Goal: Contribute content

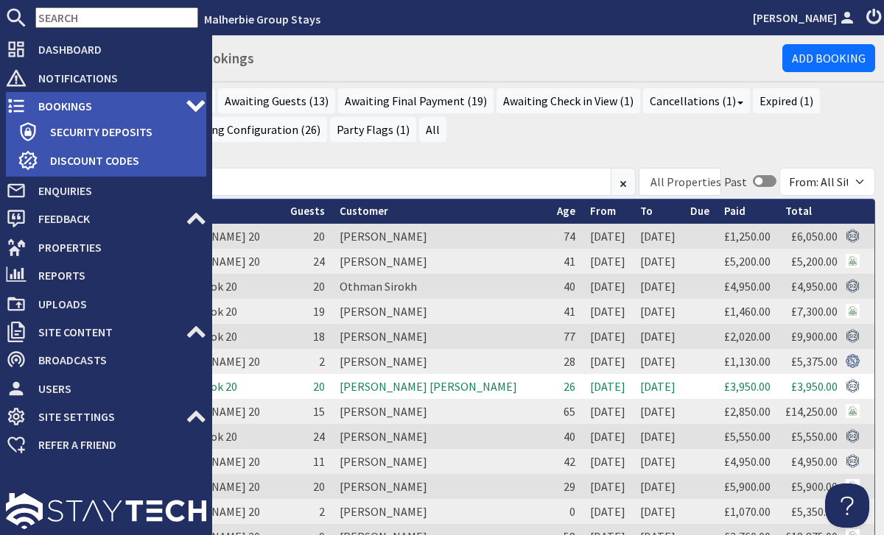
click at [28, 102] on span "Bookings" at bounding box center [106, 106] width 159 height 24
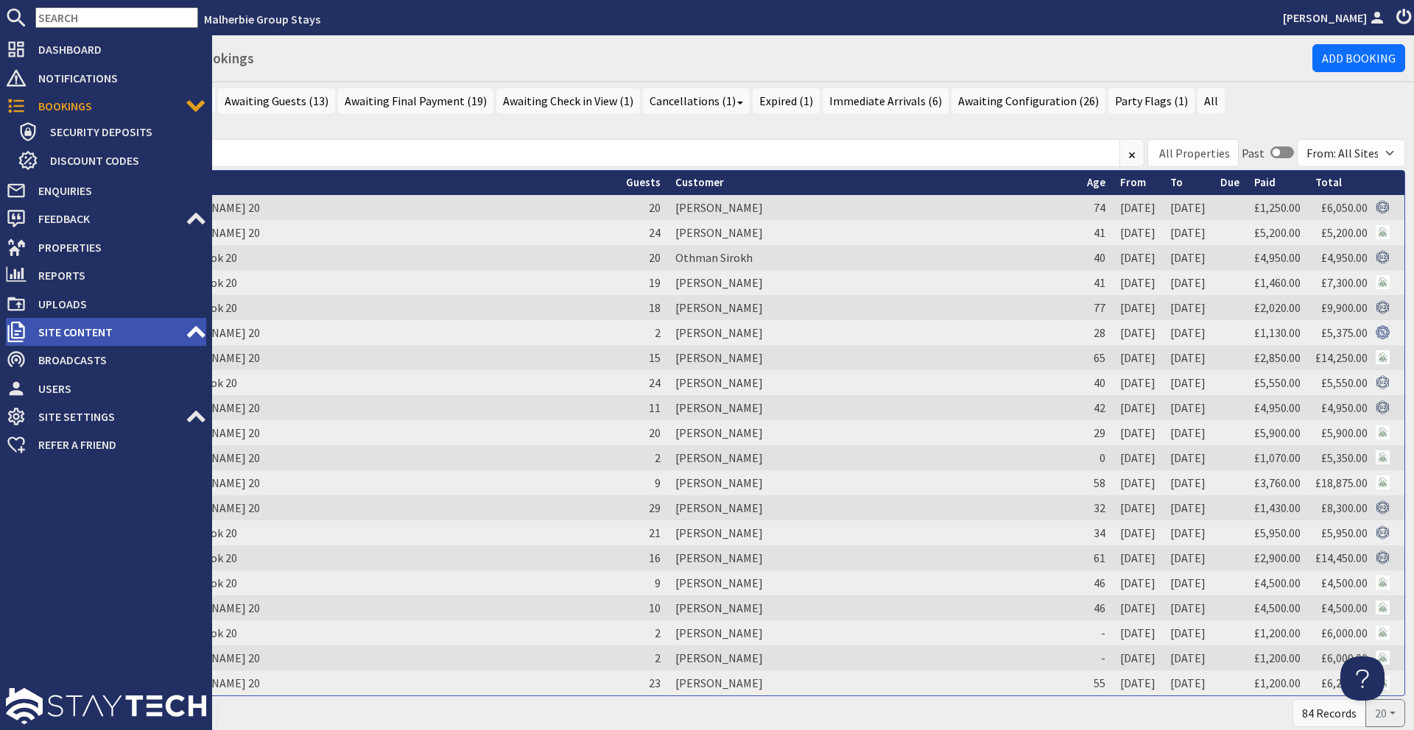
click at [74, 322] on span "Site Content" at bounding box center [106, 332] width 159 height 24
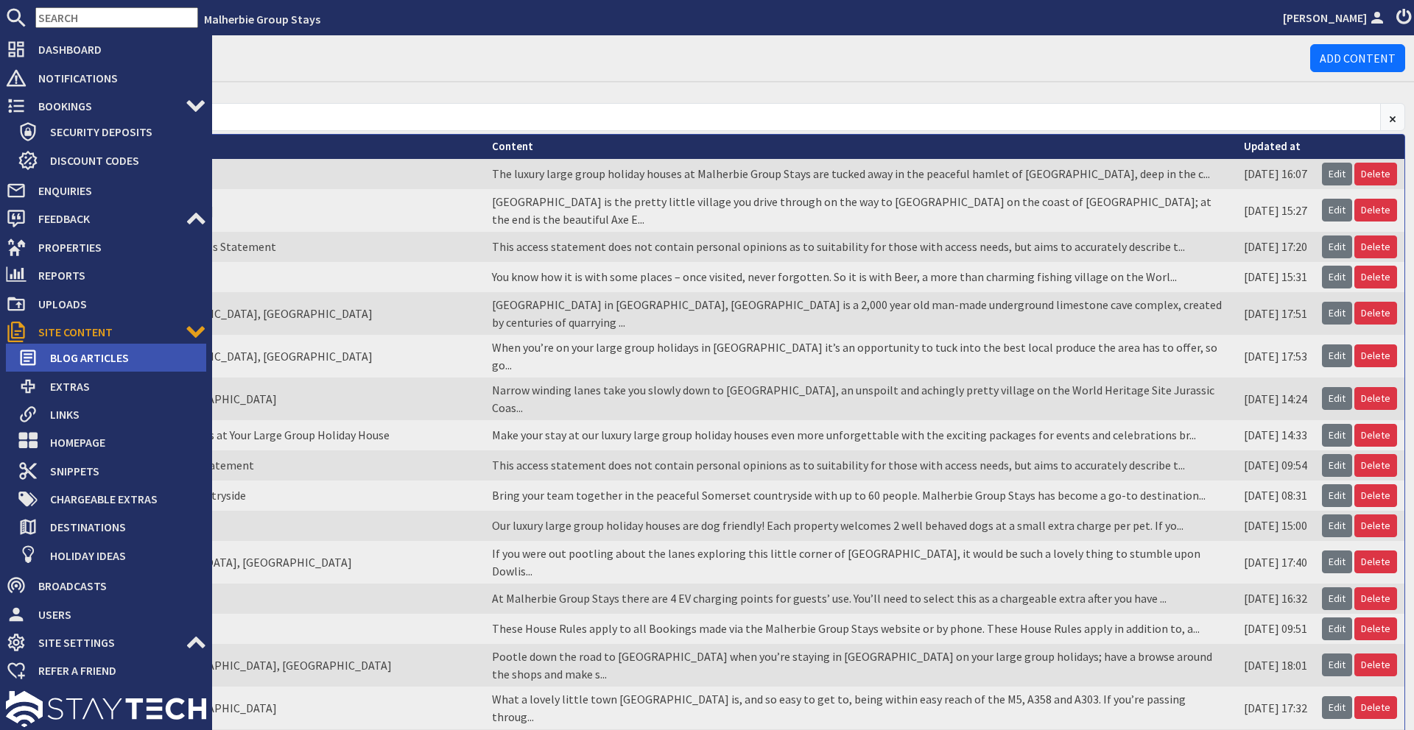
click at [78, 366] on span "Blog Articles" at bounding box center [122, 358] width 168 height 24
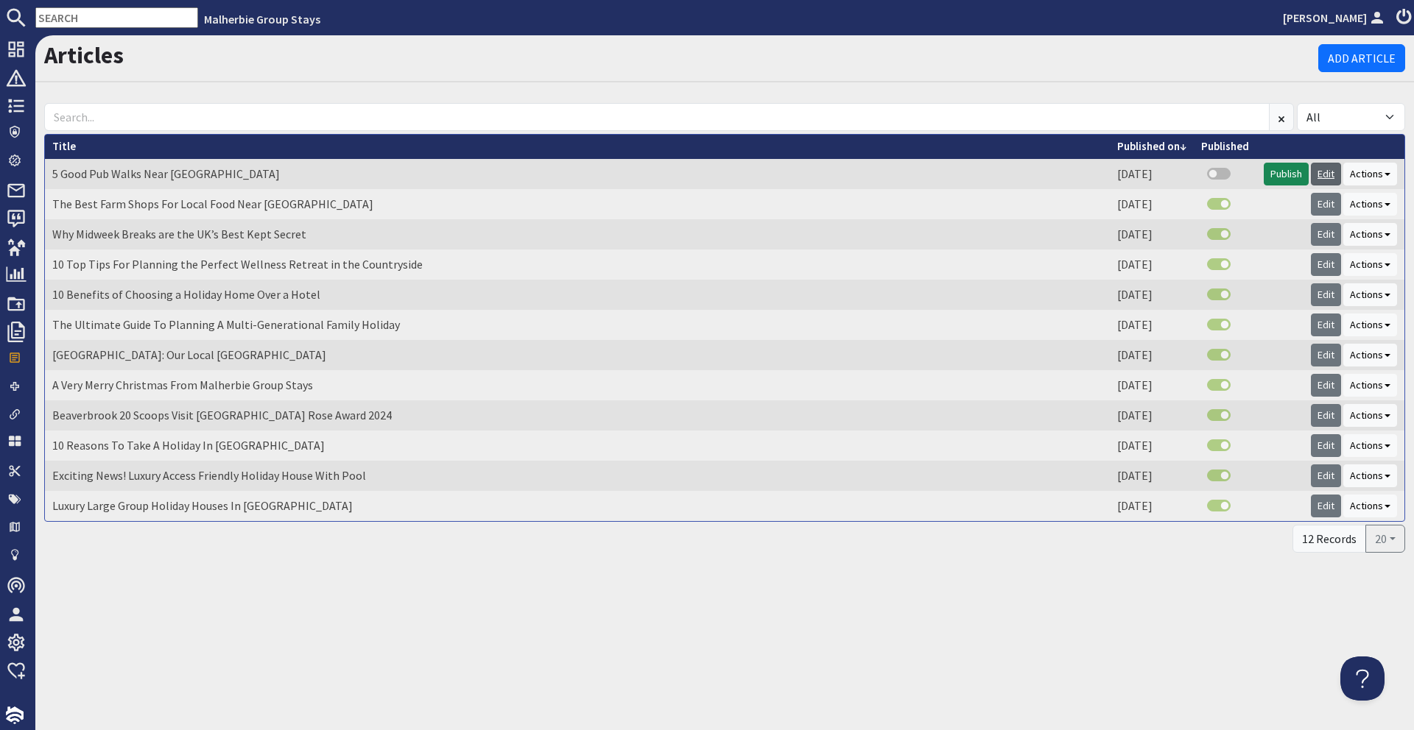
click at [883, 173] on link "Edit" at bounding box center [1326, 174] width 30 height 23
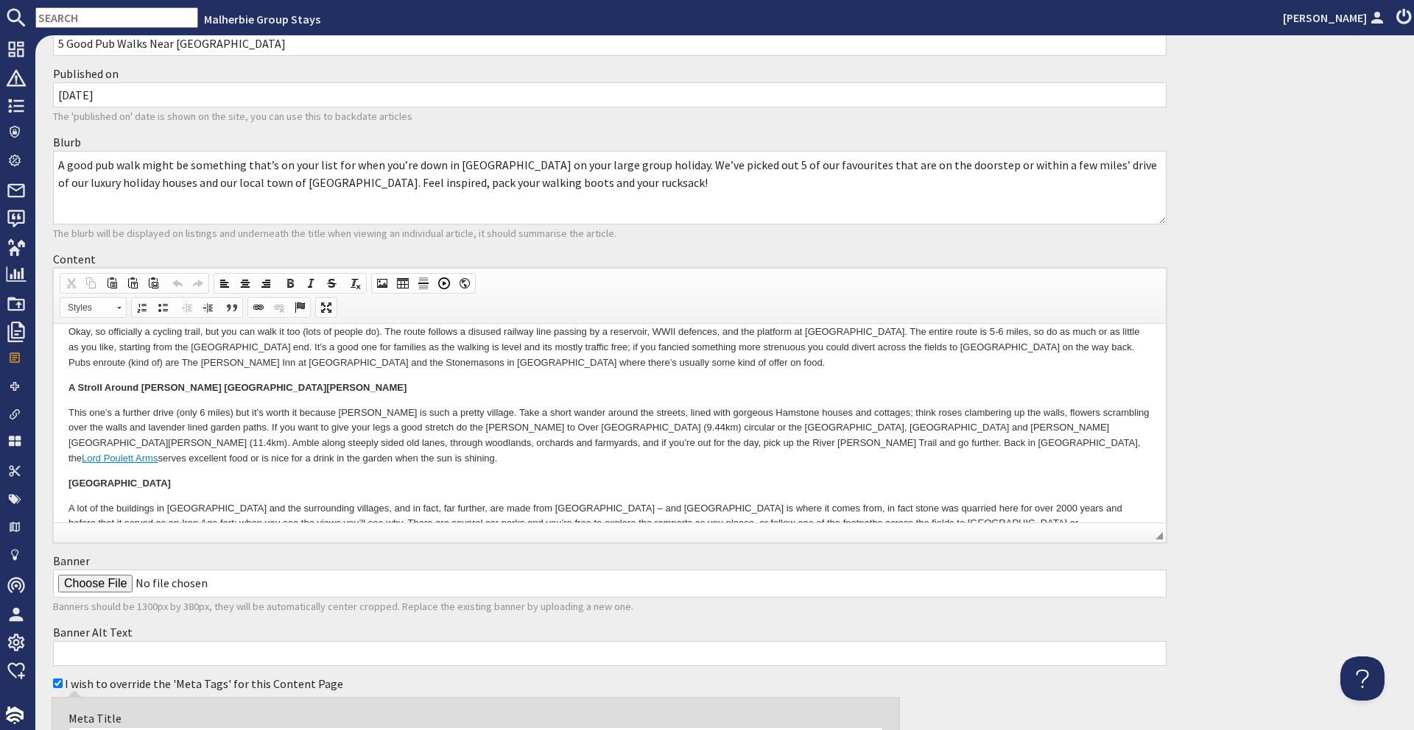
scroll to position [289, 0]
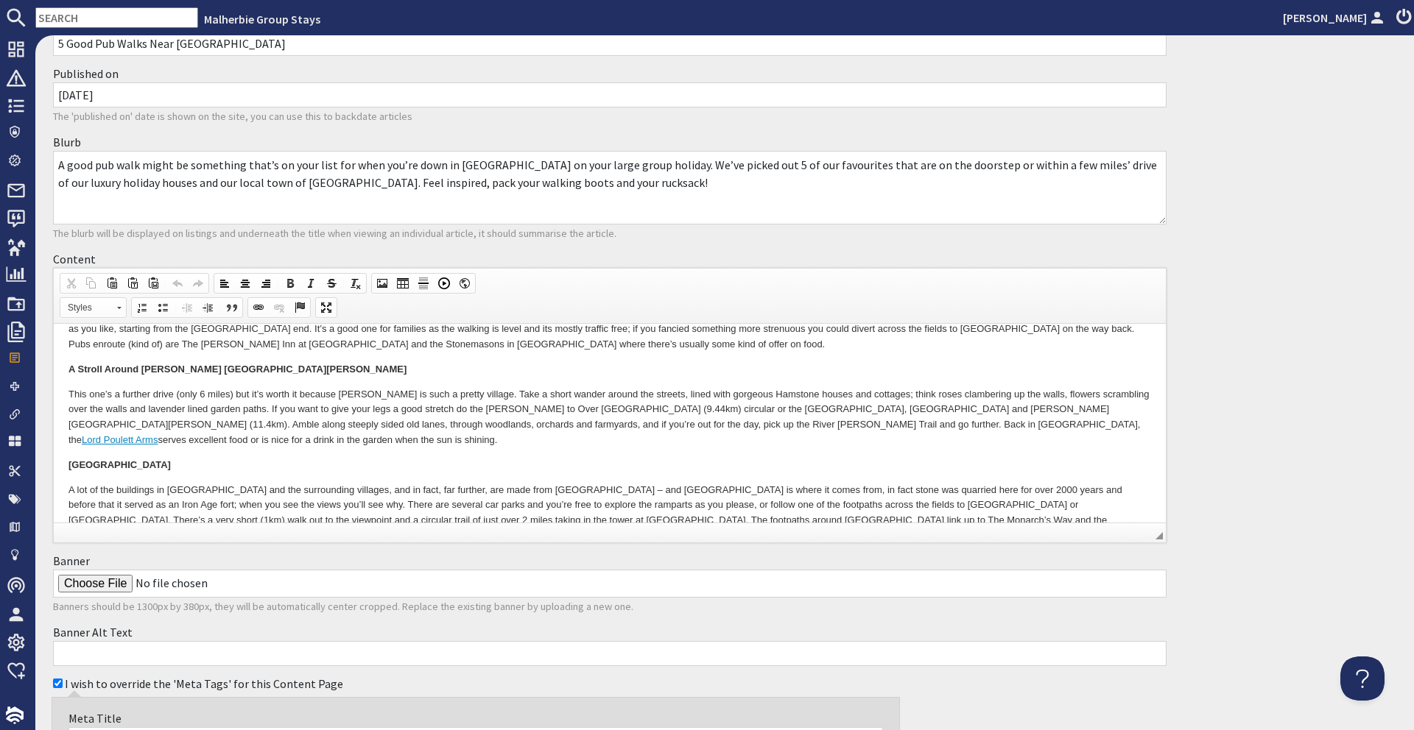
click at [158, 434] on link "Lord Poulett Arms" at bounding box center [120, 439] width 76 height 11
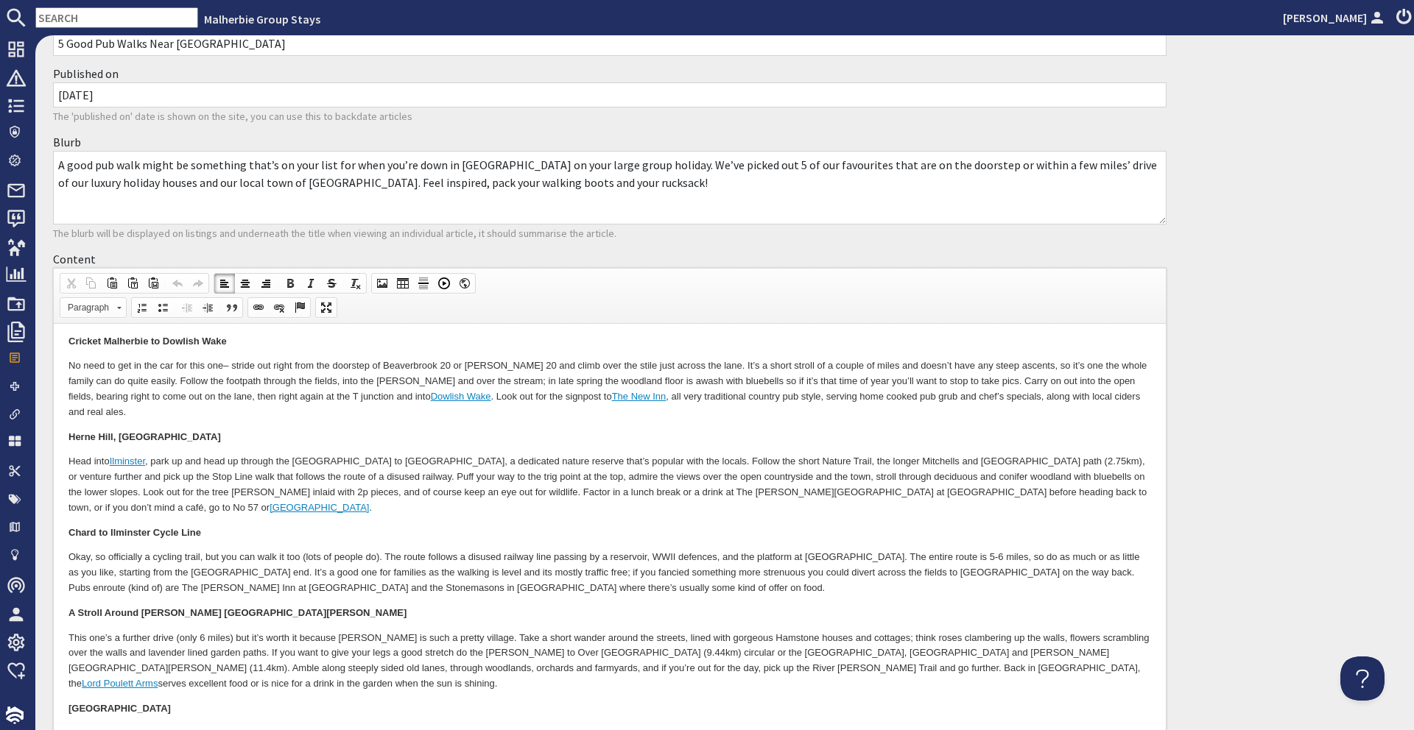
scroll to position [0, 0]
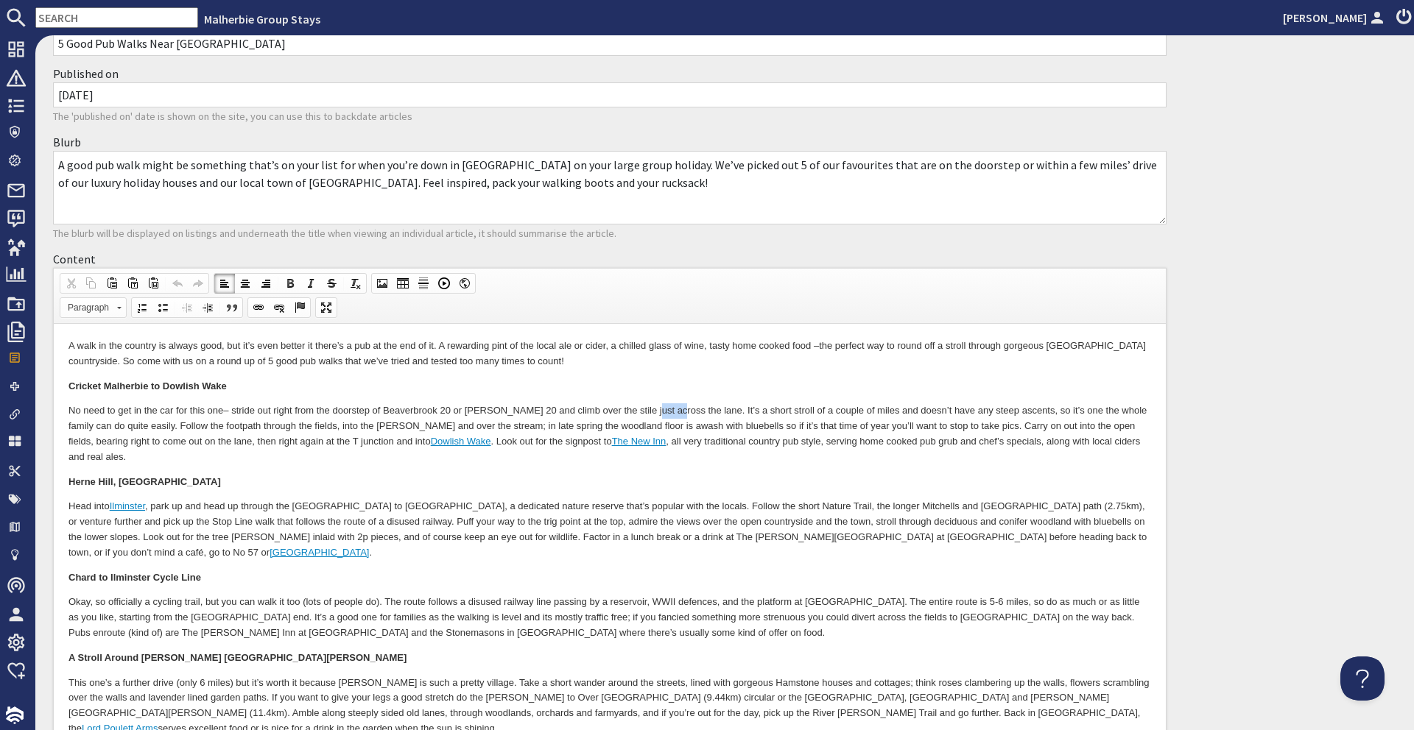
click at [659, 414] on p "No need to get in the car for this one– stride out right from the doorstep of B…" at bounding box center [609, 433] width 1082 height 61
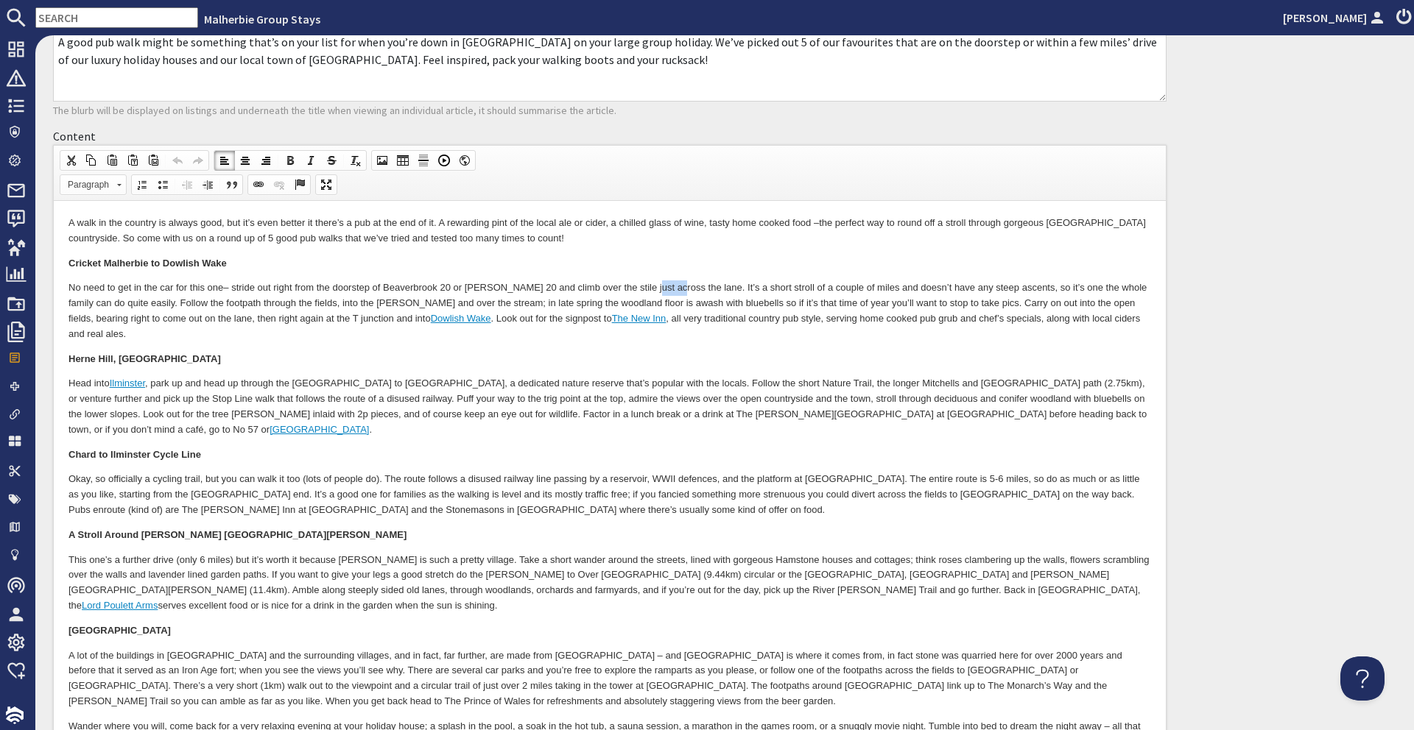
scroll to position [239, 0]
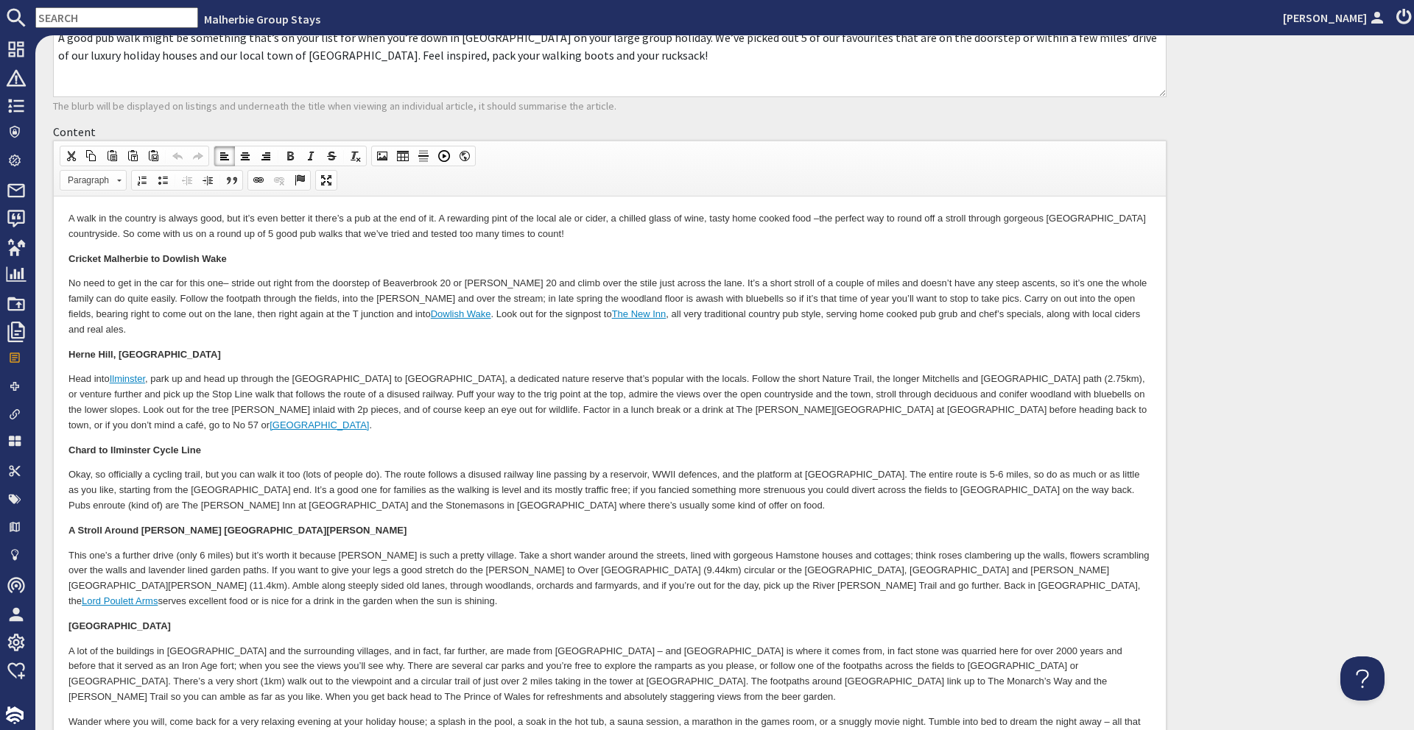
click at [158, 535] on link "Lord Poulett Arms" at bounding box center [120, 601] width 76 height 11
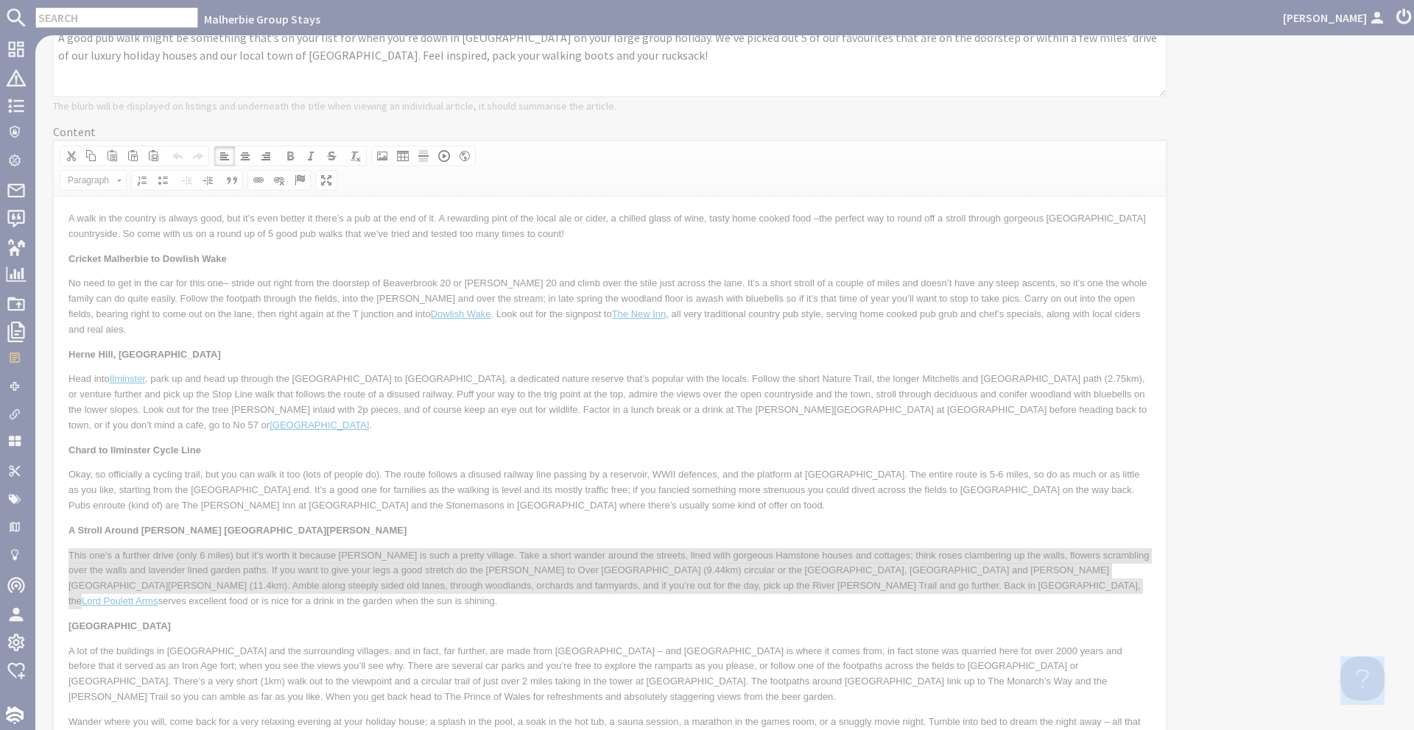
click at [607, 535] on div at bounding box center [707, 365] width 1414 height 730
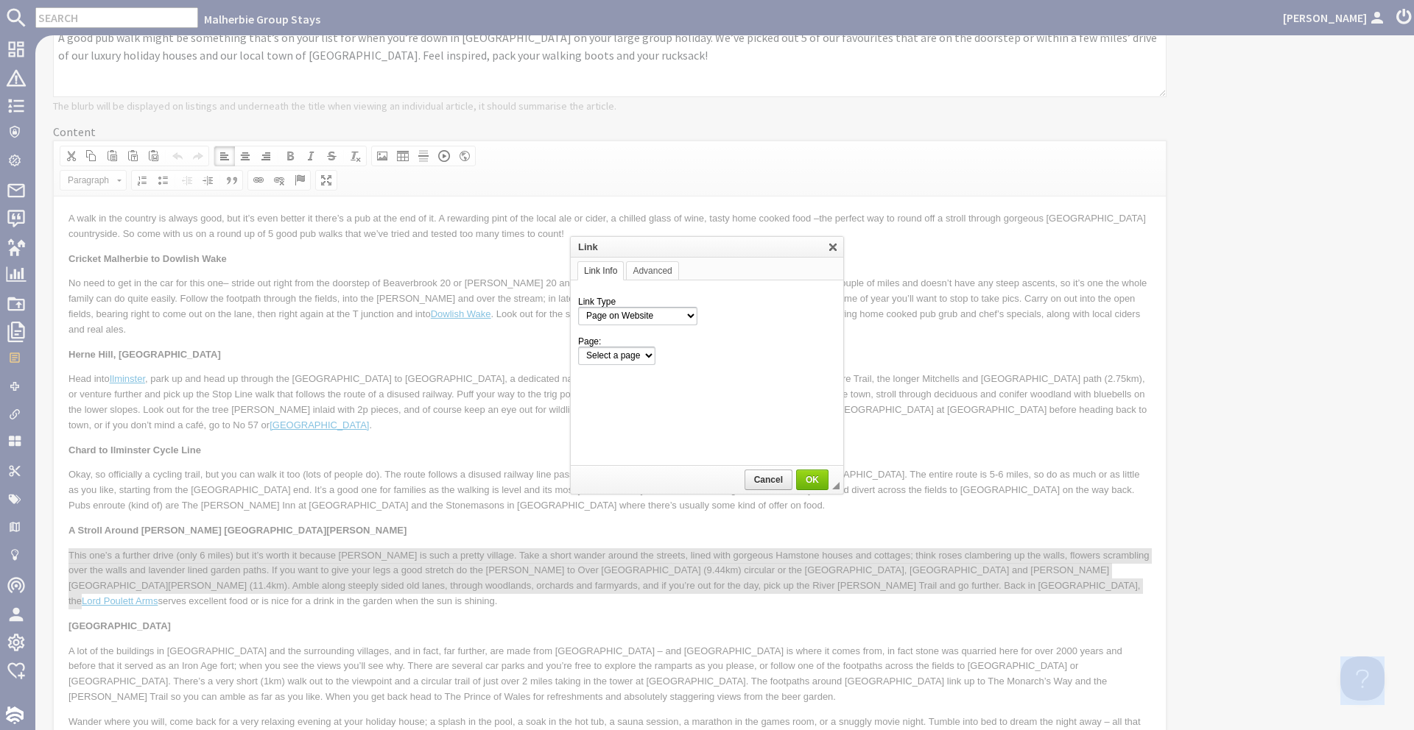
scroll to position [0, 0]
select select "content!lord-poulett-arms-[PERSON_NAME]-st-[PERSON_NAME]-somerset"
click at [778, 478] on span "Cancel" at bounding box center [768, 480] width 45 height 10
click at [839, 248] on link "X" at bounding box center [832, 246] width 15 height 15
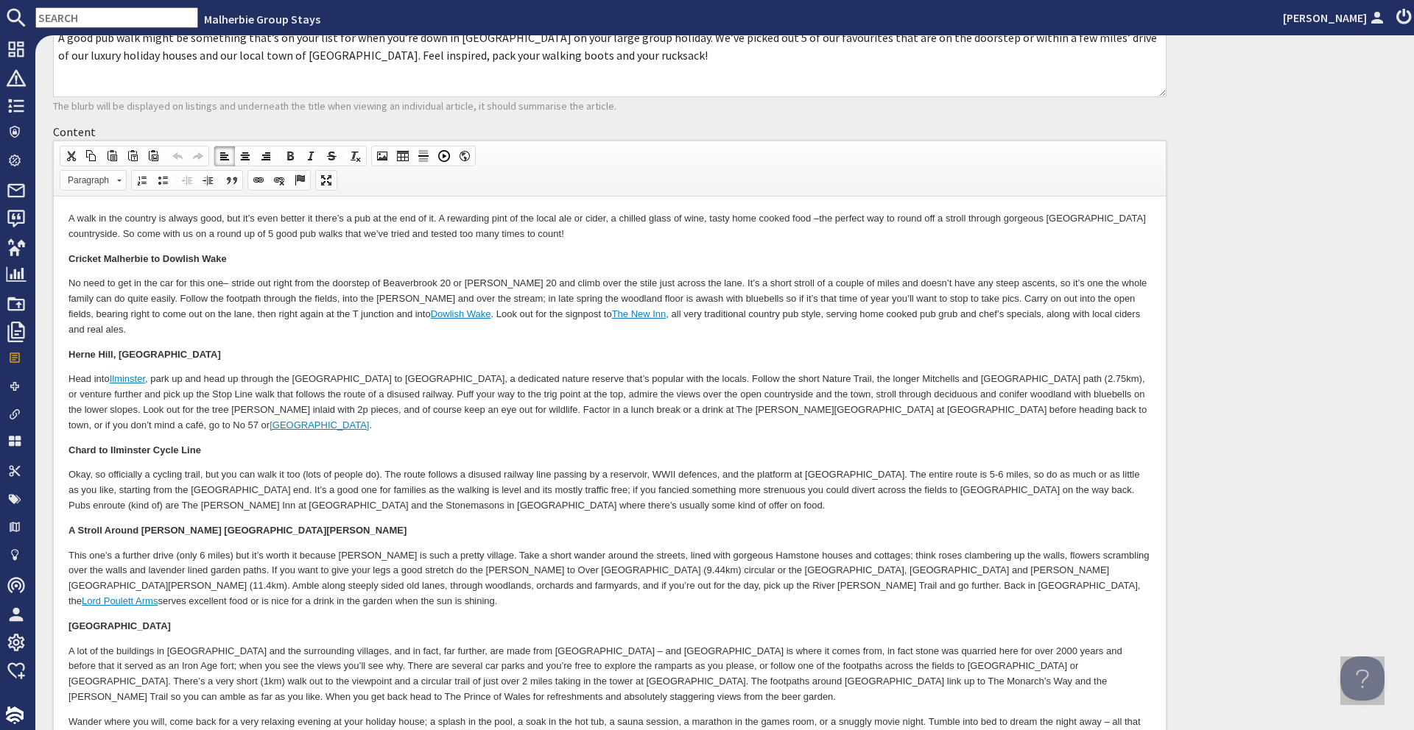
click at [797, 487] on body "A walk in the country is always good, but it’s even better it there’s a pub at …" at bounding box center [609, 490] width 1082 height 559
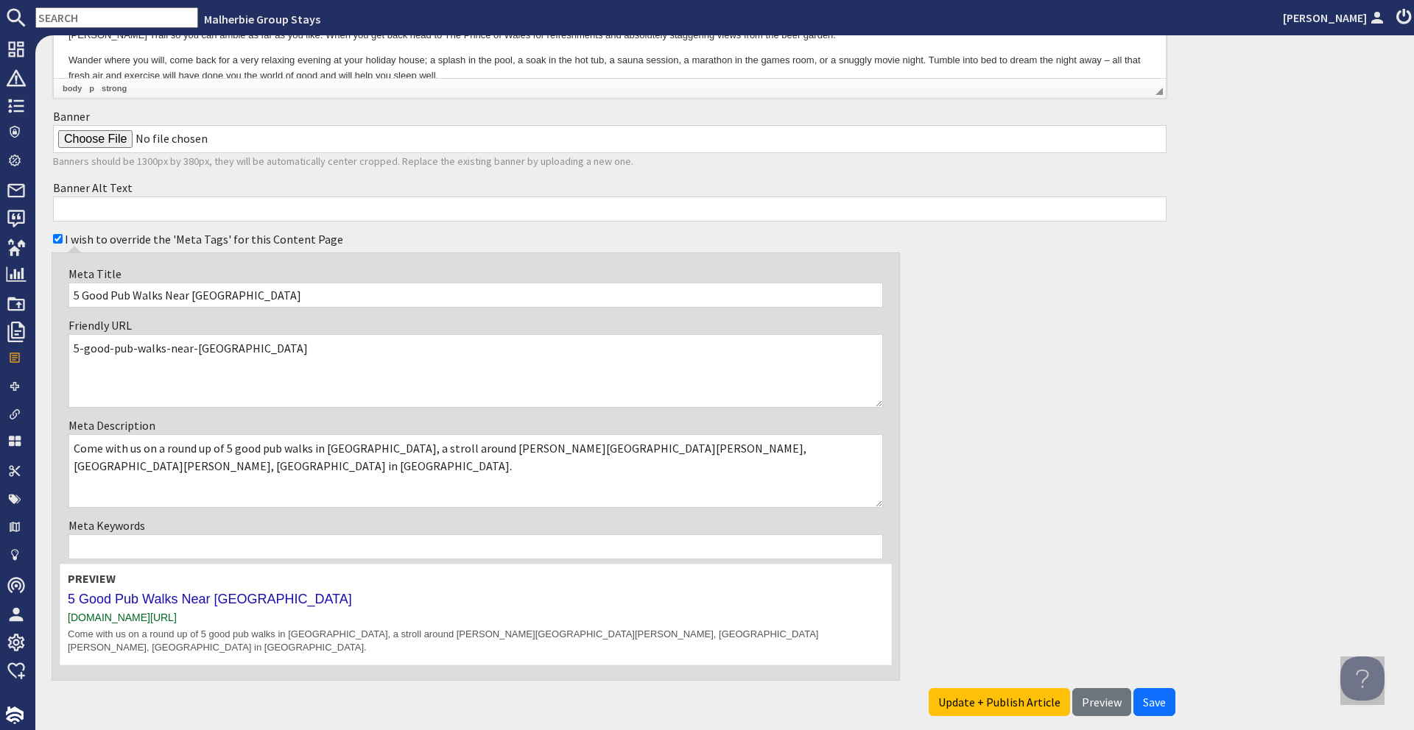
scroll to position [900, 0]
click at [113, 136] on input "Banner" at bounding box center [609, 140] width 1113 height 28
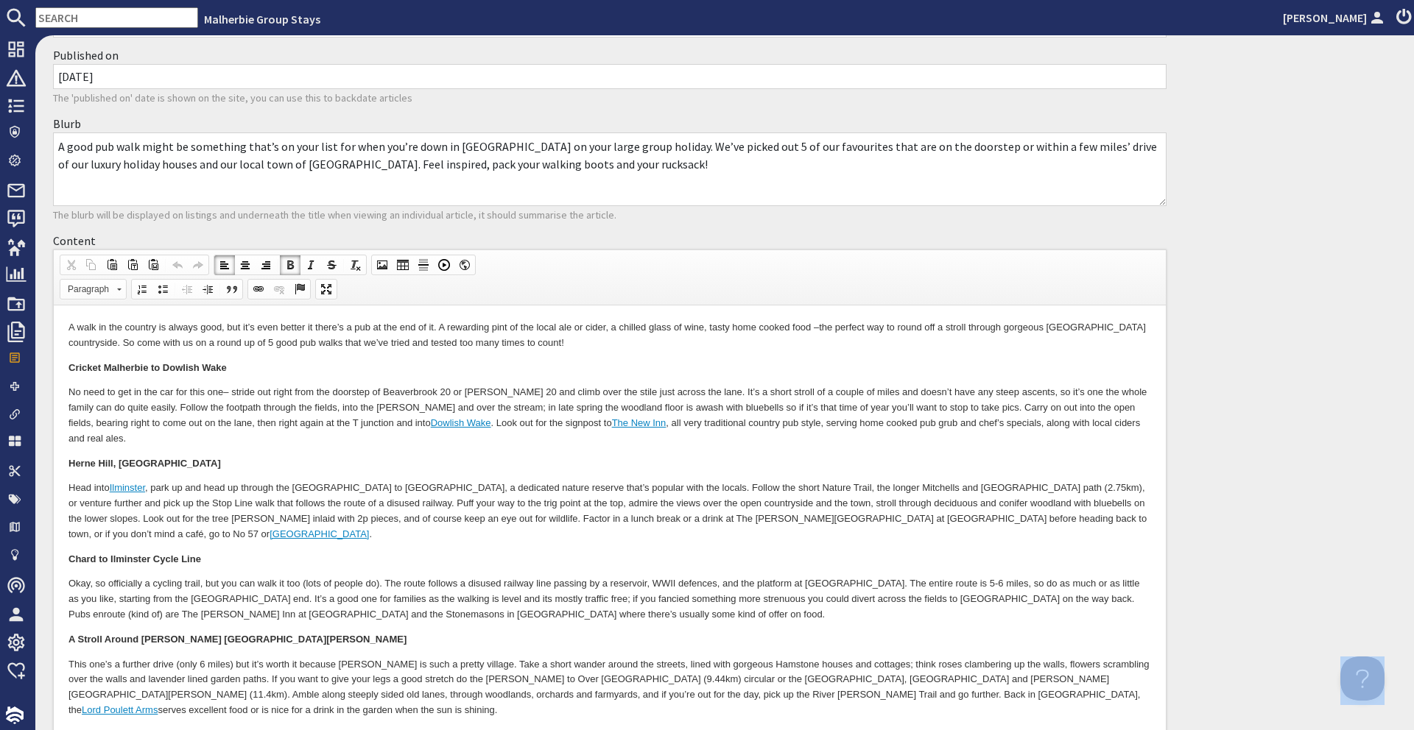
scroll to position [0, 0]
